Goal: Check status

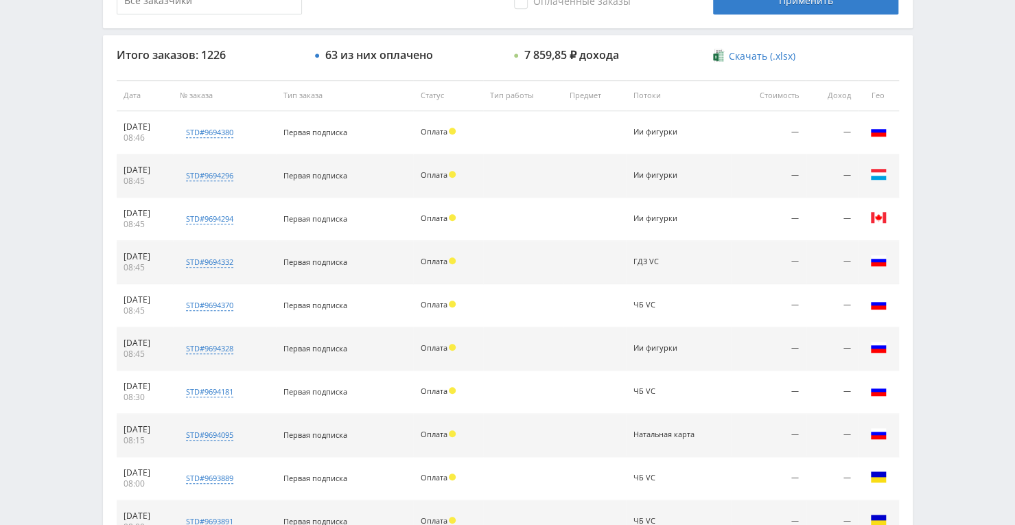
scroll to position [549, 0]
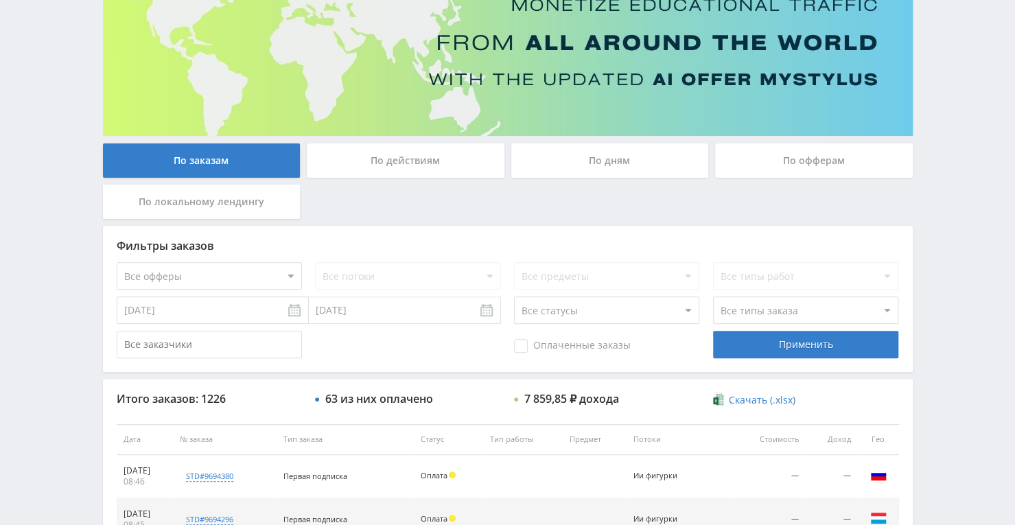
click at [546, 166] on div "По дням" at bounding box center [610, 160] width 198 height 34
click at [0, 0] on input "По дням" at bounding box center [0, 0] width 0 height 0
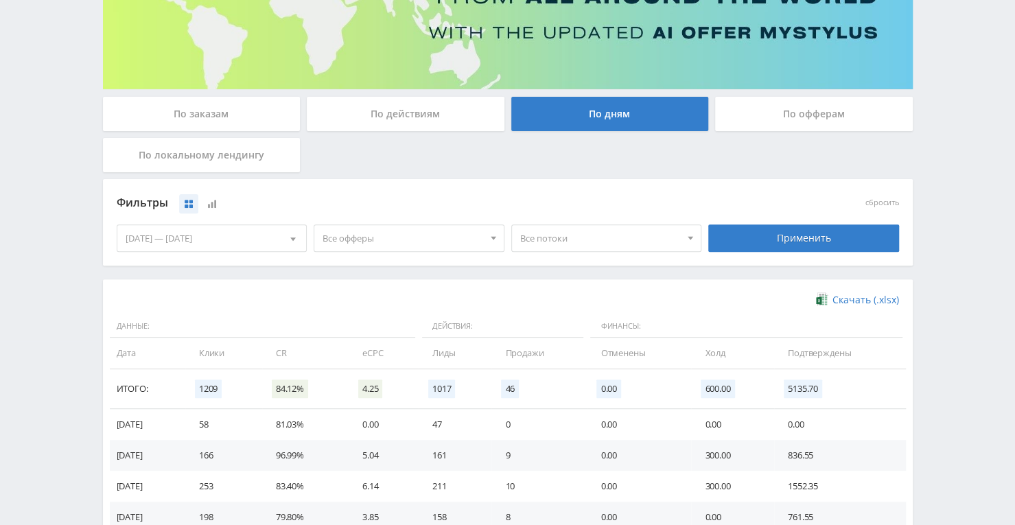
scroll to position [206, 0]
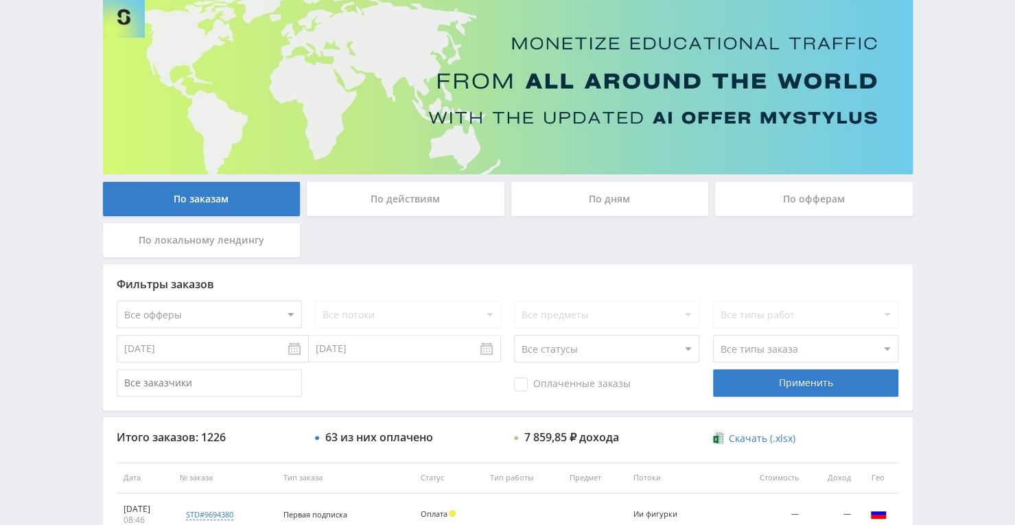
scroll to position [275, 0]
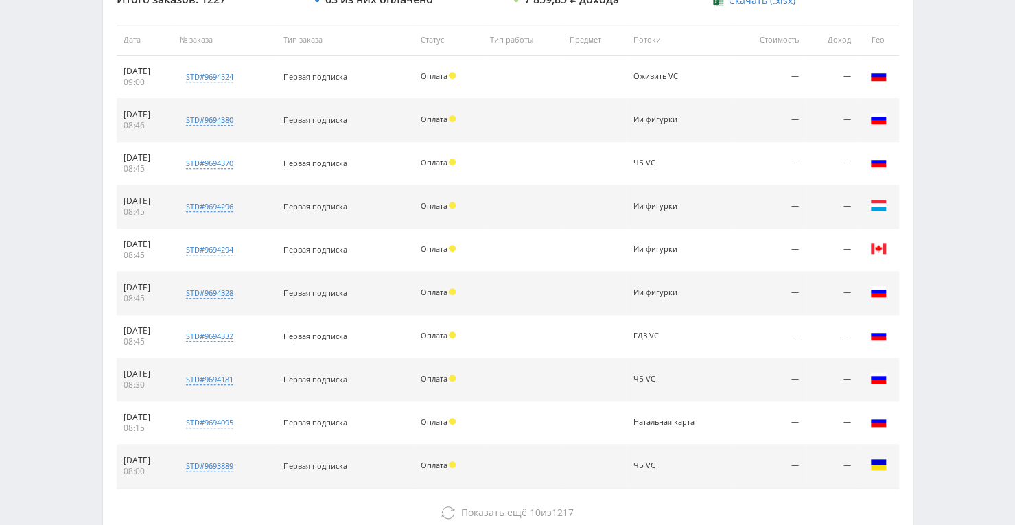
scroll to position [549, 0]
